Goal: Transaction & Acquisition: Download file/media

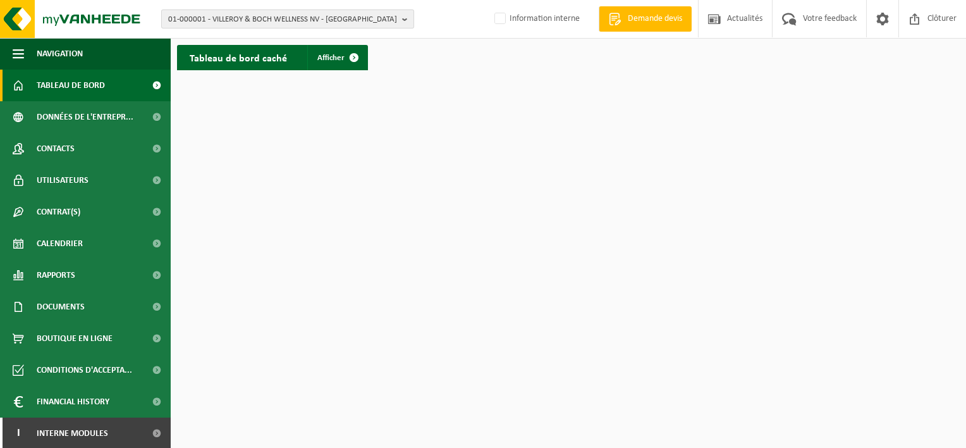
click at [253, 23] on span "01-000001 - VILLEROY & BOCH WELLNESS NV - [GEOGRAPHIC_DATA]" at bounding box center [282, 19] width 229 height 19
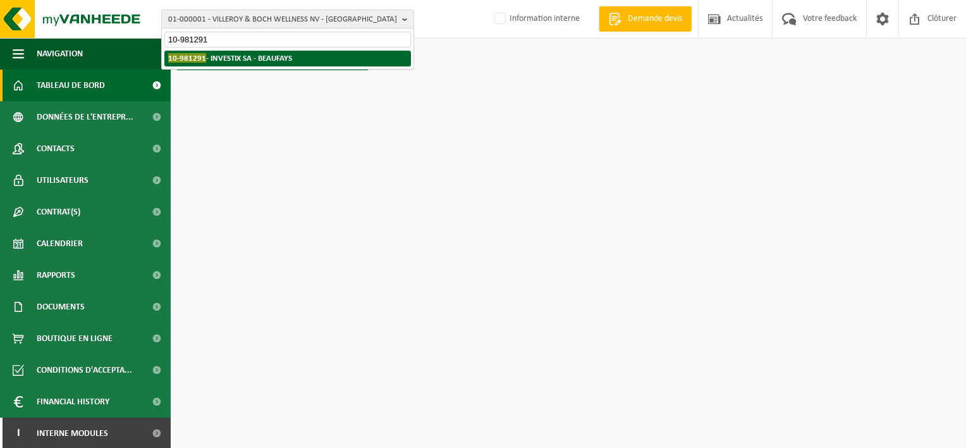
type input "10-981291"
click at [222, 59] on strong "10-981291 - INVESTIX SA - BEAUFAYS" at bounding box center [230, 57] width 124 height 9
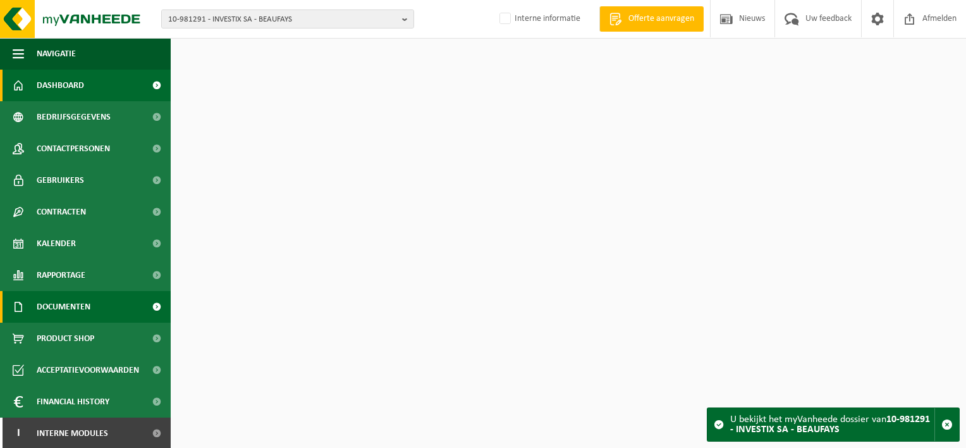
click at [68, 313] on span "Documenten" at bounding box center [64, 307] width 54 height 32
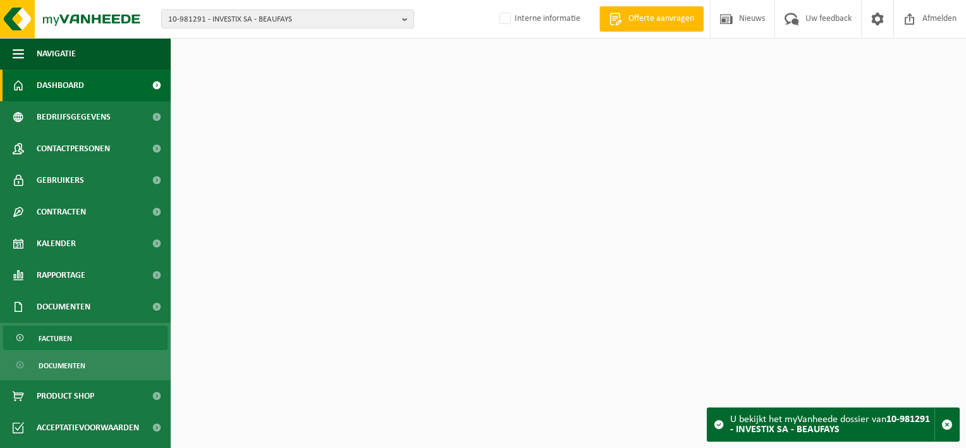
click at [71, 338] on span "Facturen" at bounding box center [56, 338] width 34 height 24
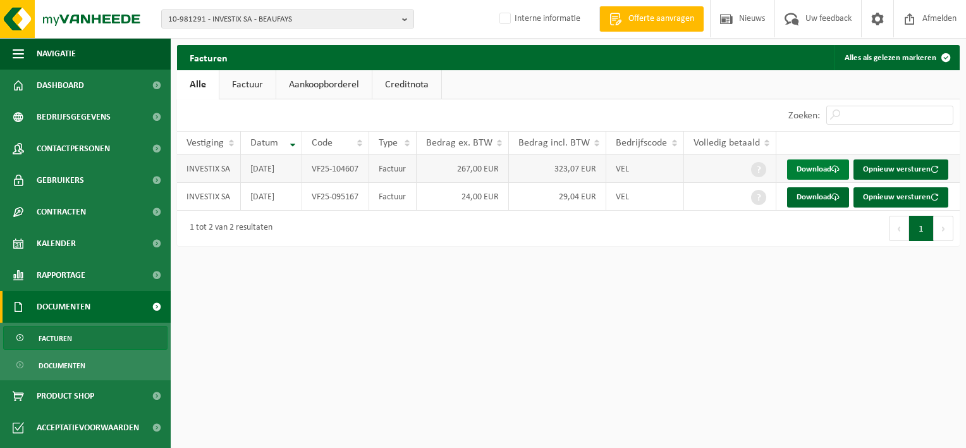
click at [808, 170] on link "Download" at bounding box center [818, 169] width 62 height 20
click at [807, 194] on link "Download" at bounding box center [818, 197] width 62 height 20
